Goal: Transaction & Acquisition: Book appointment/travel/reservation

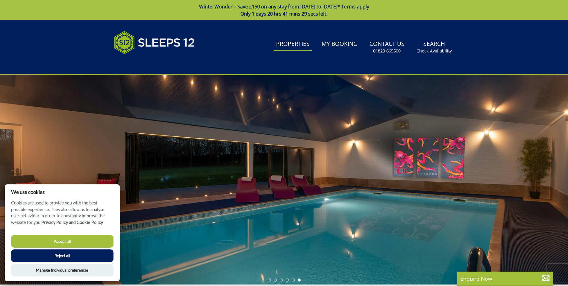
click at [310, 49] on link "Properties" at bounding box center [293, 43] width 38 height 13
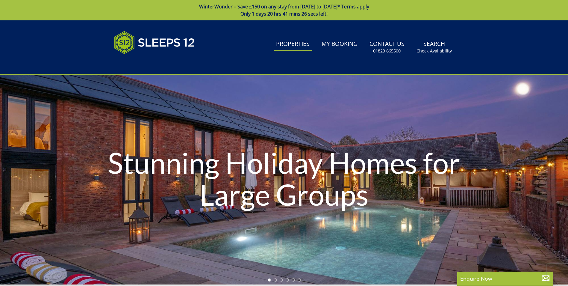
scroll to position [235, 0]
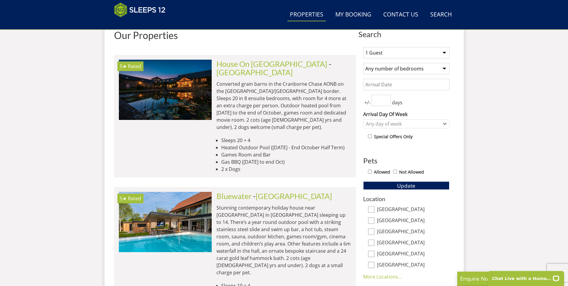
click at [380, 56] on select "1 Guest 2 Guests 3 Guests 4 Guests 5 Guests 6 Guests 7 Guests 8 Guests 9 Guests…" at bounding box center [406, 52] width 86 height 11
select select "20"
click at [363, 47] on select "1 Guest 2 Guests 3 Guests 4 Guests 5 Guests 6 Guests 7 Guests 8 Guests 9 Guests…" at bounding box center [406, 52] width 86 height 11
click at [381, 66] on select "Any number of bedrooms 1 Bedroom 2 Bedrooms 3 Bedrooms 4 Bedrooms 5 Bedrooms 6 …" at bounding box center [406, 68] width 86 height 11
select select "10"
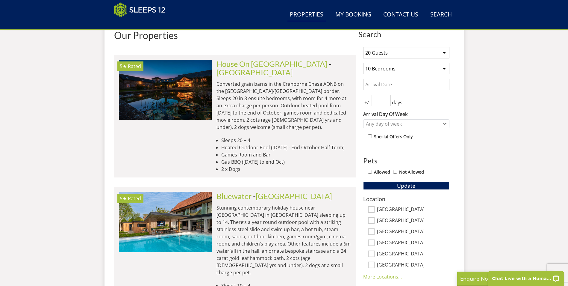
click at [363, 63] on select "Any number of bedrooms 1 Bedroom 2 Bedrooms 3 Bedrooms 4 Bedrooms 5 Bedrooms 6 …" at bounding box center [406, 68] width 86 height 11
click at [372, 172] on input "Allowed" at bounding box center [370, 172] width 4 height 4
checkbox input "true"
click at [397, 190] on div "1 Guest 2 Guests 3 Guests 4 Guests 5 Guests 6 Guests 7 Guests 8 Guests 9 Guests…" at bounding box center [407, 205] width 96 height 327
click at [390, 185] on button "Update" at bounding box center [406, 185] width 86 height 8
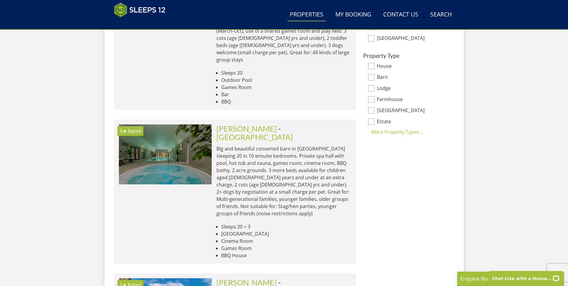
scroll to position [438, 0]
click at [404, 133] on div "More Property Types..." at bounding box center [406, 132] width 86 height 7
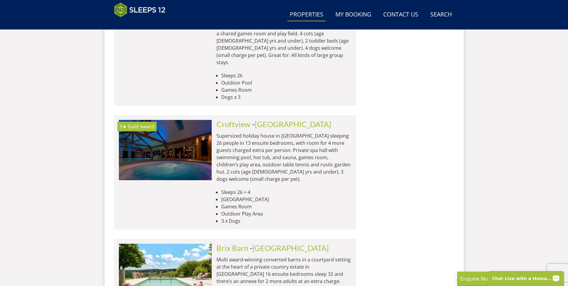
scroll to position [1781, 0]
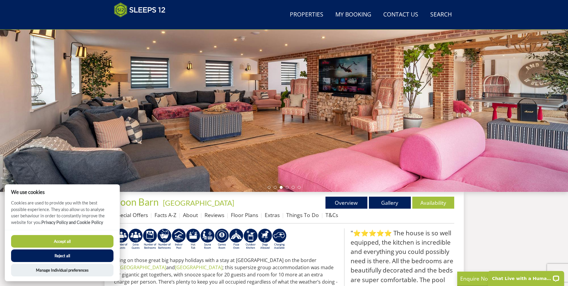
scroll to position [80, 0]
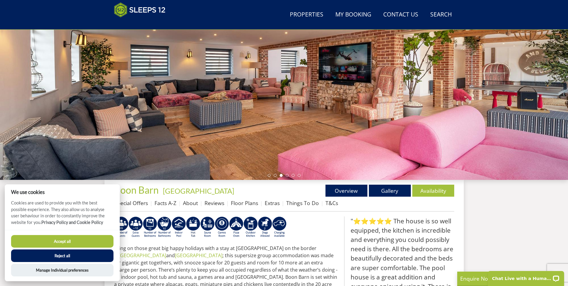
click at [473, 98] on div at bounding box center [284, 75] width 568 height 210
click at [501, 196] on div "Search Menu Properties My Booking Contact Us 01823 665500 Search Check Availabi…" at bounding box center [284, 238] width 568 height 596
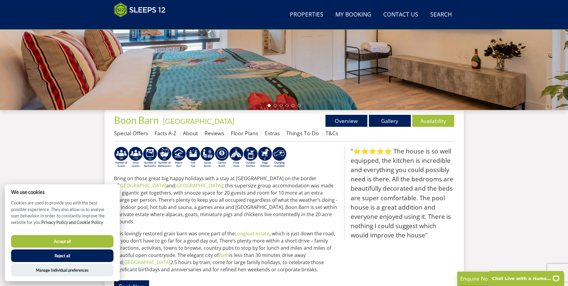
scroll to position [140, 0]
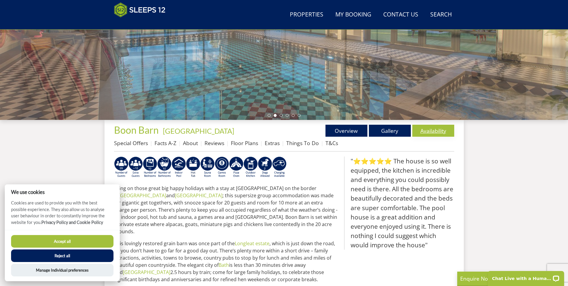
click at [437, 135] on link "Availability" at bounding box center [434, 131] width 42 height 12
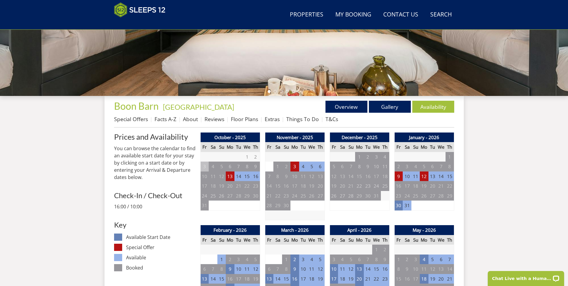
scroll to position [165, 0]
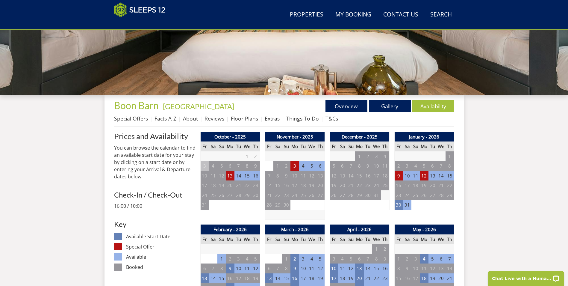
click at [252, 120] on link "Floor Plans" at bounding box center [244, 118] width 27 height 7
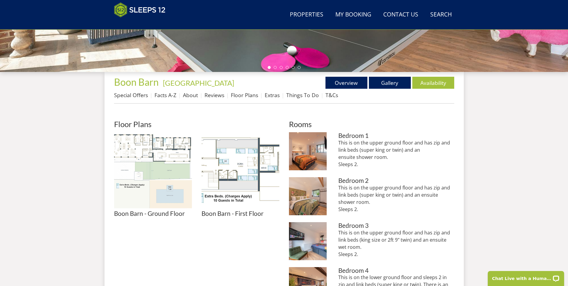
scroll to position [188, 0]
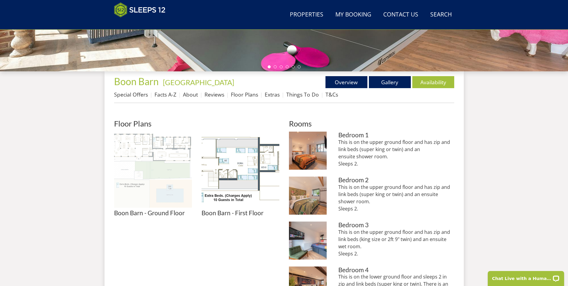
click at [141, 162] on img at bounding box center [153, 171] width 78 height 78
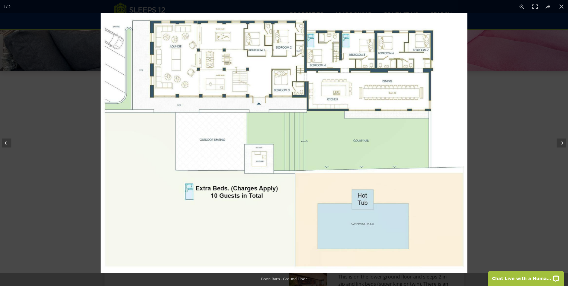
click at [226, 82] on img at bounding box center [284, 143] width 367 height 260
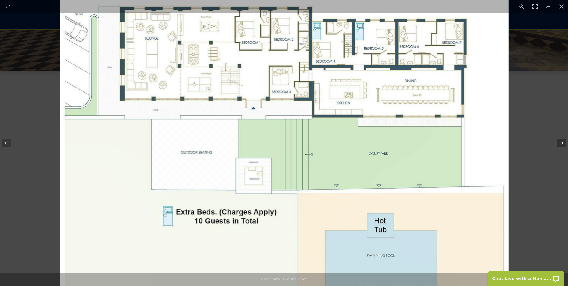
click at [562, 144] on button at bounding box center [557, 143] width 21 height 30
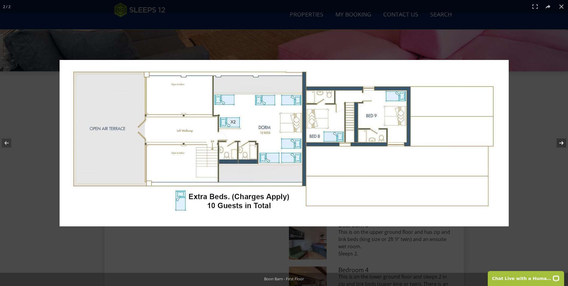
click at [561, 141] on button at bounding box center [557, 143] width 21 height 30
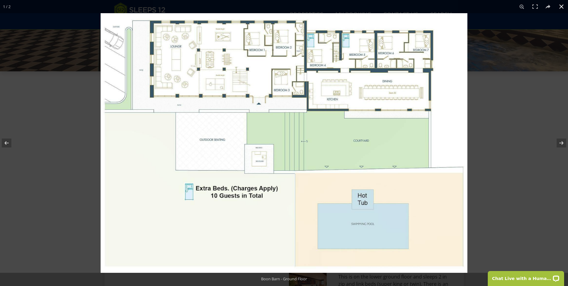
click at [564, 9] on button at bounding box center [561, 6] width 13 height 13
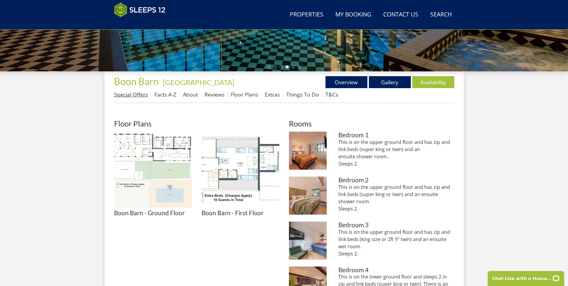
click at [130, 95] on link "Special Offers" at bounding box center [131, 94] width 34 height 7
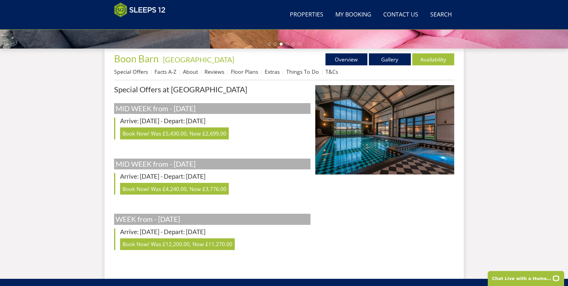
scroll to position [202, 0]
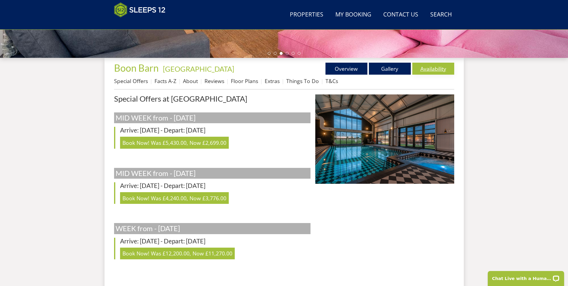
click at [435, 71] on link "Availability" at bounding box center [434, 69] width 42 height 12
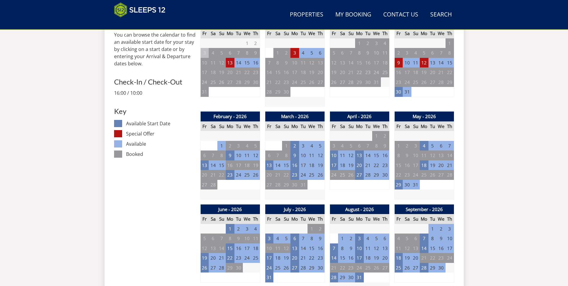
scroll to position [285, 0]
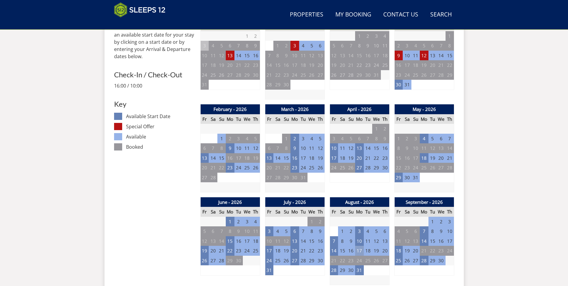
click at [362, 251] on td "17" at bounding box center [359, 251] width 8 height 10
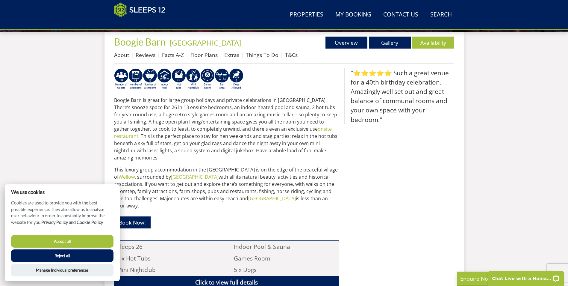
scroll to position [224, 0]
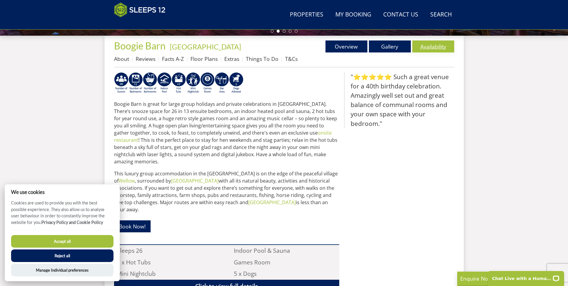
click at [429, 48] on link "Availability" at bounding box center [434, 46] width 42 height 12
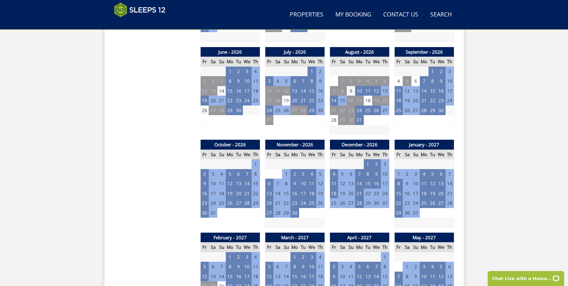
scroll to position [433, 0]
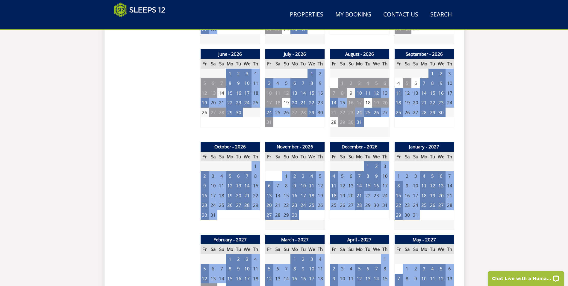
click at [359, 113] on td "24" at bounding box center [359, 113] width 8 height 10
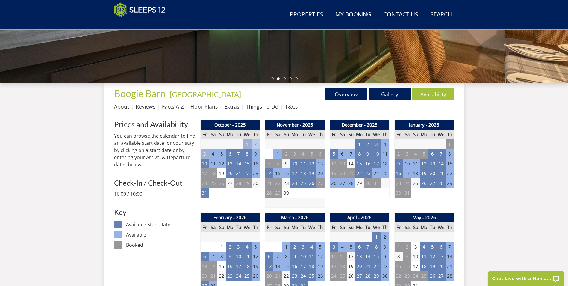
scroll to position [188, 0]
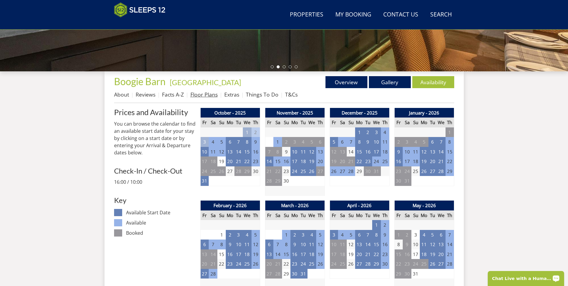
click at [201, 97] on link "Floor Plans" at bounding box center [204, 94] width 27 height 7
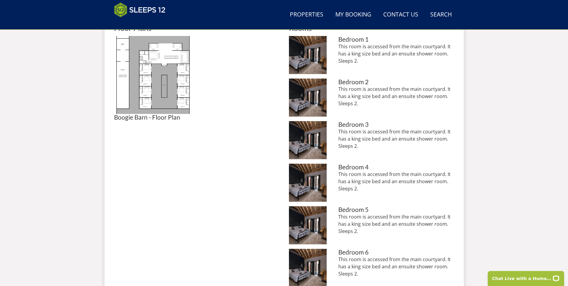
scroll to position [285, 0]
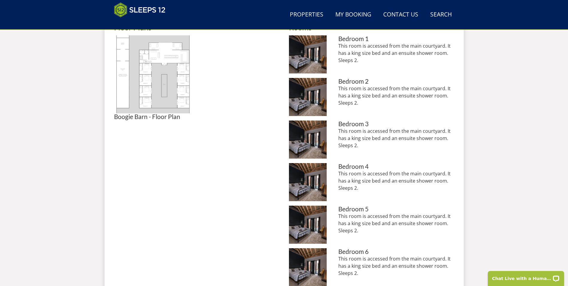
click at [153, 87] on img at bounding box center [153, 74] width 78 height 78
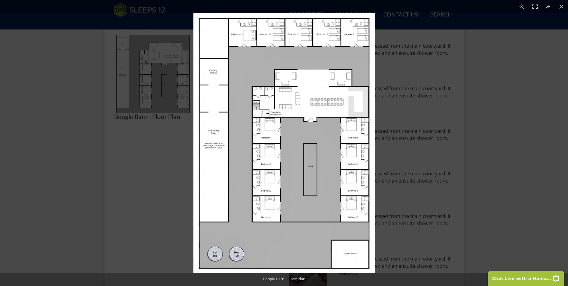
click at [214, 154] on img at bounding box center [285, 143] width 182 height 260
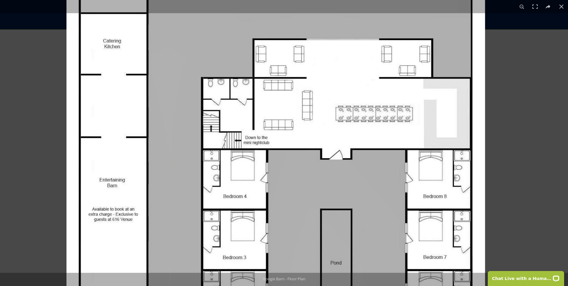
drag, startPoint x: 388, startPoint y: 110, endPoint x: 363, endPoint y: 185, distance: 79.1
click at [363, 185] on img at bounding box center [276, 208] width 419 height 599
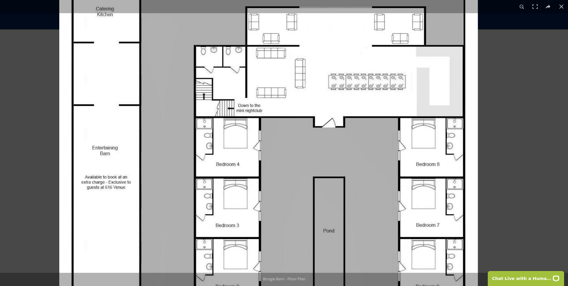
drag, startPoint x: 344, startPoint y: 196, endPoint x: 290, endPoint y: 154, distance: 68.1
click at [290, 154] on img at bounding box center [268, 176] width 419 height 599
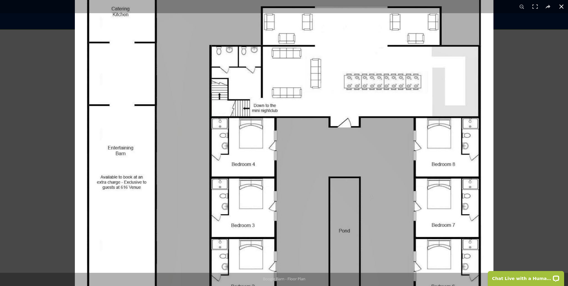
click at [562, 5] on button at bounding box center [561, 6] width 13 height 13
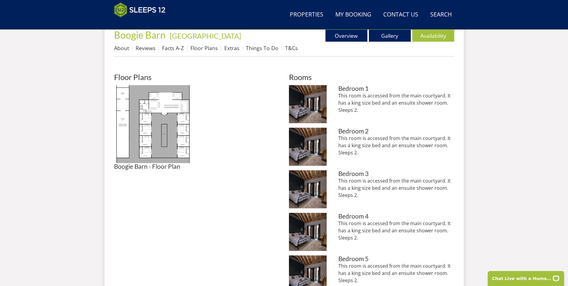
scroll to position [0, 0]
